Goal: Information Seeking & Learning: Learn about a topic

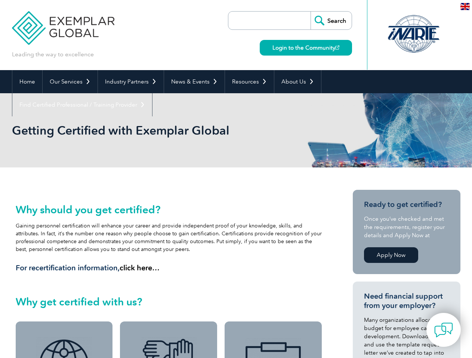
click at [69, 82] on link "Our Services" at bounding box center [70, 81] width 55 height 23
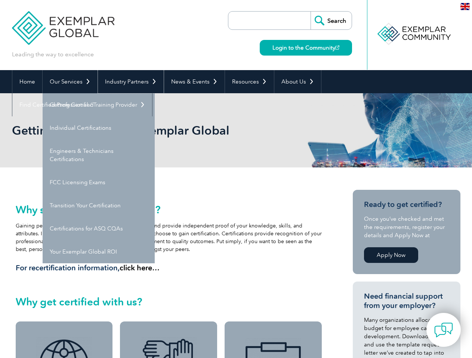
click at [129, 82] on link "Industry Partners" at bounding box center [131, 81] width 66 height 23
click at [192, 82] on link "News & Events" at bounding box center [194, 81] width 60 height 23
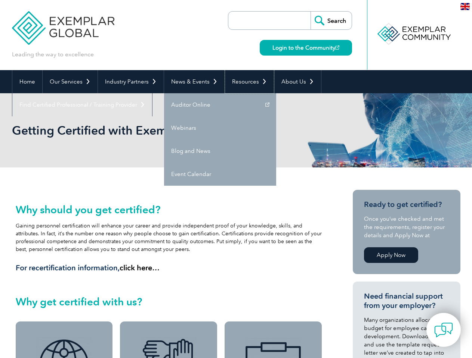
click at [246, 82] on link "Resources" at bounding box center [249, 81] width 49 height 23
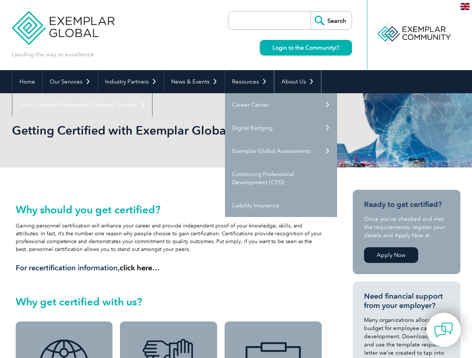
click at [293, 82] on link "About Us" at bounding box center [297, 81] width 47 height 23
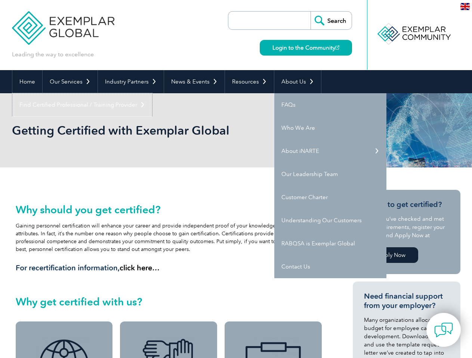
click at [152, 93] on link "Find Certified Professional / Training Provider" at bounding box center [82, 104] width 140 height 23
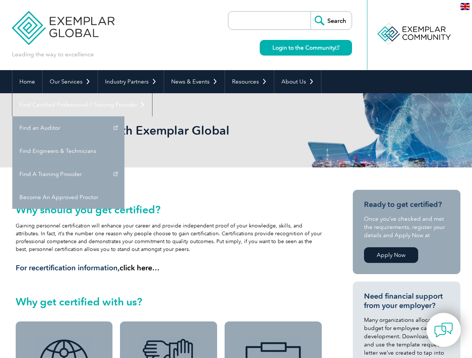
click at [443, 330] on img at bounding box center [443, 330] width 19 height 19
